Goal: Participate in discussion: Engage in conversation with other users on a specific topic

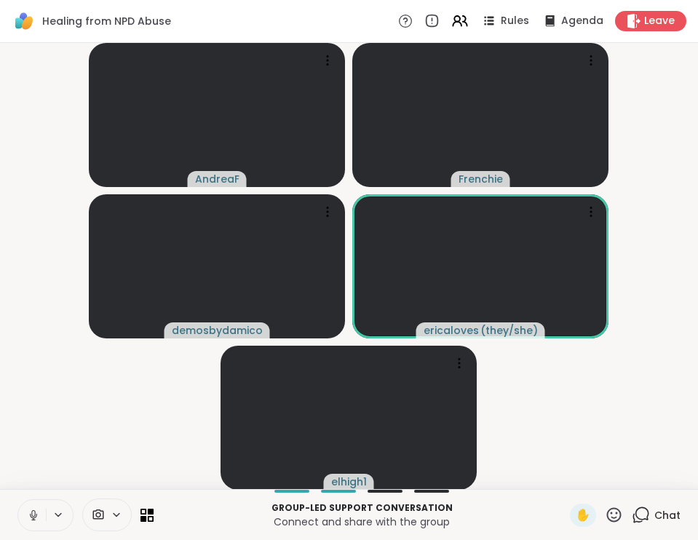
click at [647, 515] on icon at bounding box center [641, 515] width 18 height 18
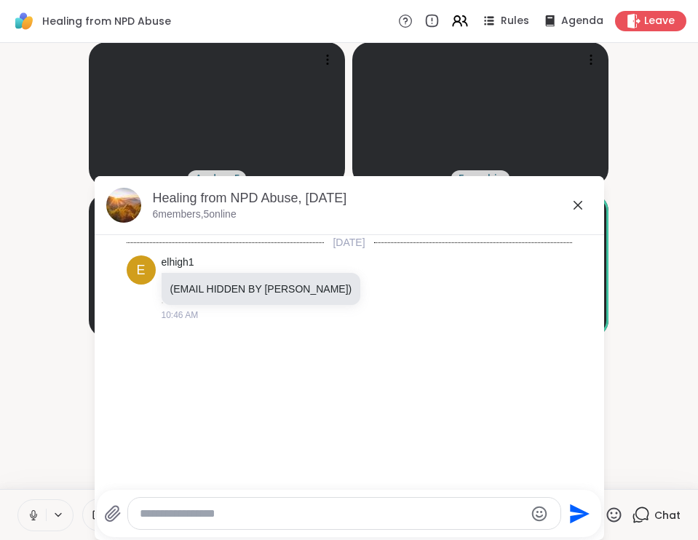
scroll to position [1, 0]
click at [577, 207] on icon at bounding box center [577, 205] width 17 height 17
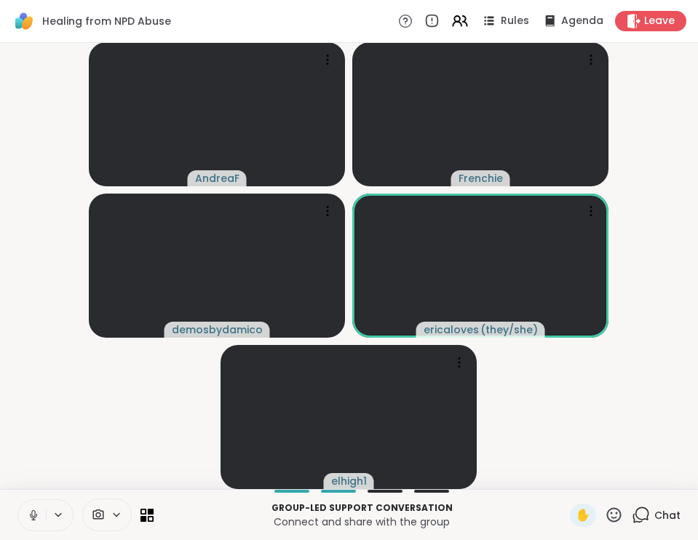
click at [661, 518] on span "Chat" at bounding box center [667, 515] width 26 height 15
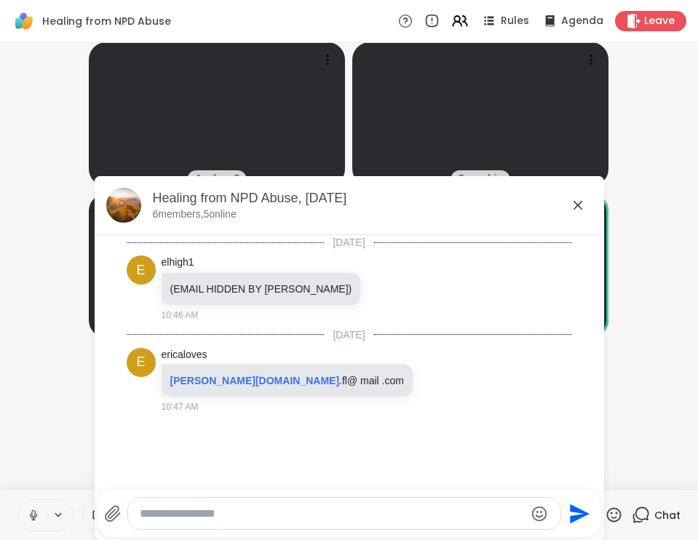
scroll to position [15, 0]
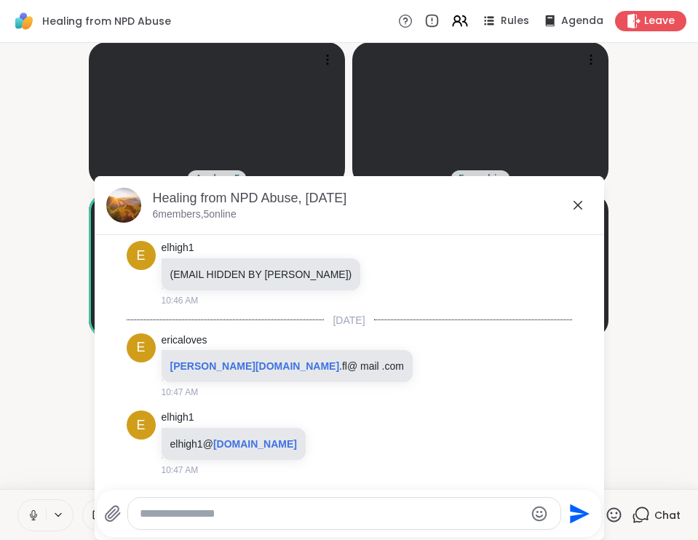
click at [579, 205] on icon at bounding box center [578, 205] width 9 height 9
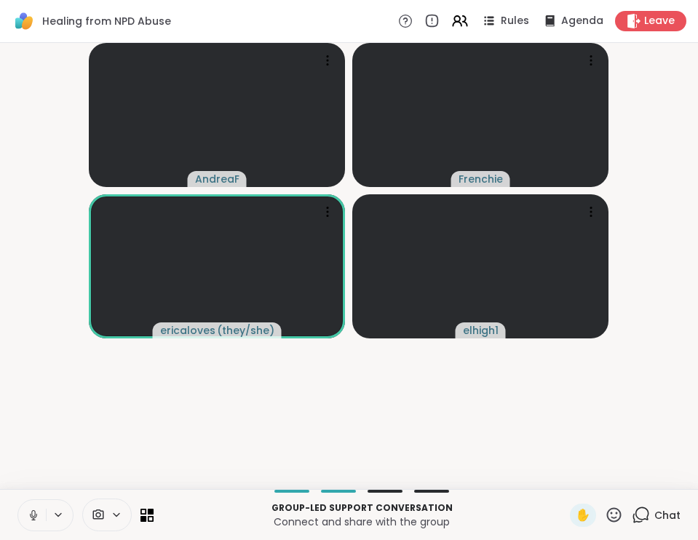
scroll to position [0, 0]
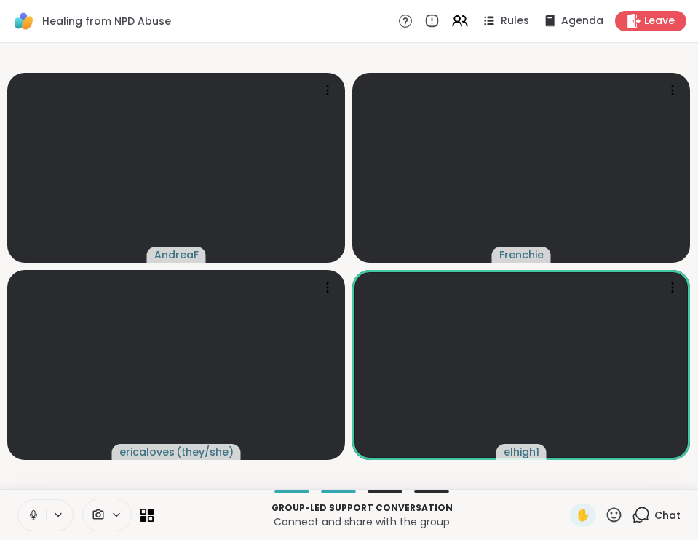
click at [664, 514] on span "Chat" at bounding box center [667, 515] width 26 height 15
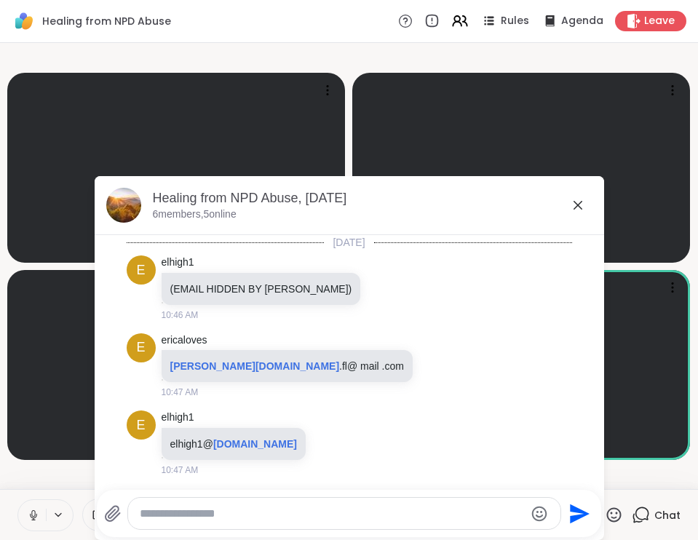
click at [579, 202] on icon at bounding box center [577, 205] width 17 height 17
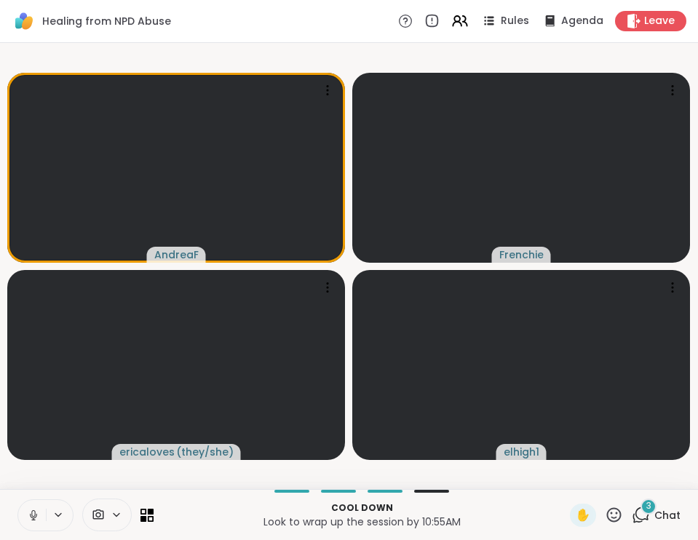
click at [648, 514] on div "3" at bounding box center [649, 507] width 16 height 16
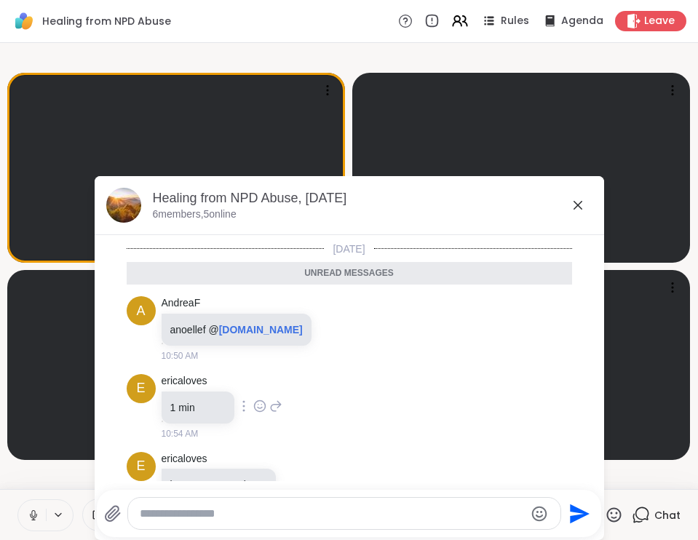
scroll to position [280, 0]
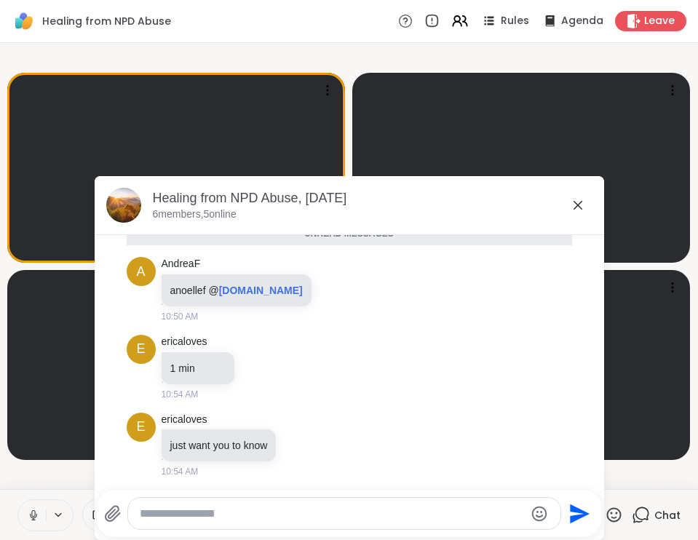
click at [577, 202] on icon at bounding box center [577, 205] width 17 height 17
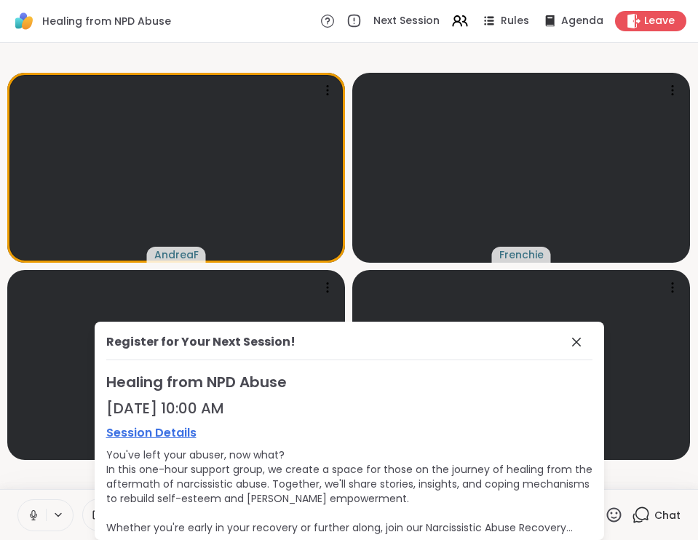
scroll to position [0, 0]
click at [577, 341] on icon at bounding box center [576, 342] width 9 height 9
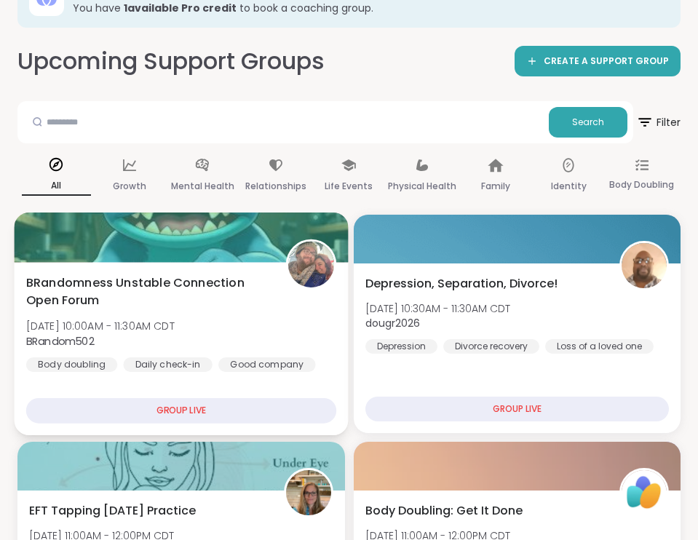
scroll to position [89, 0]
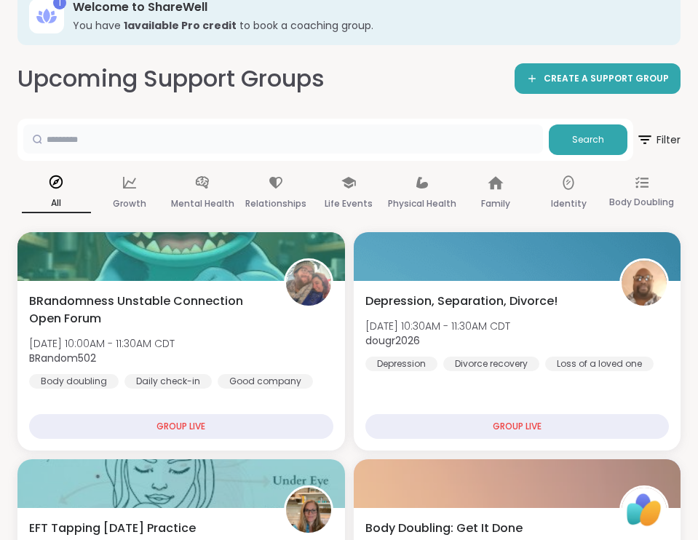
click at [103, 134] on input "text" at bounding box center [283, 138] width 520 height 29
type input "**********"
drag, startPoint x: 103, startPoint y: 132, endPoint x: 595, endPoint y: 141, distance: 491.4
click at [595, 141] on span "Search" at bounding box center [588, 139] width 32 height 13
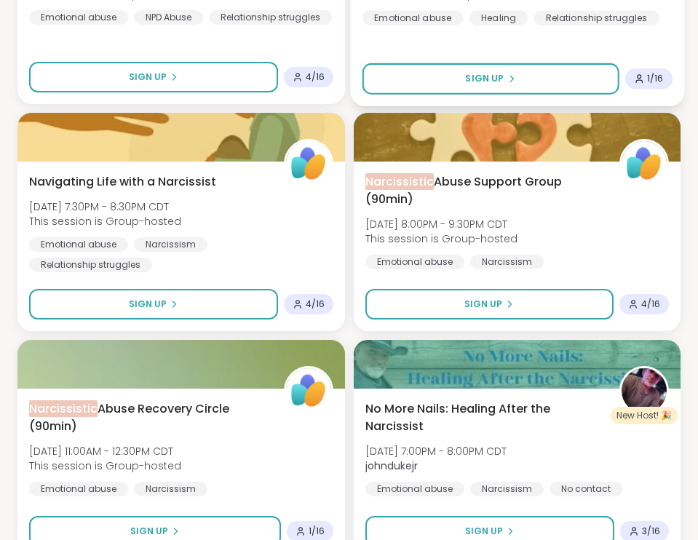
scroll to position [892, 0]
